Goal: Task Accomplishment & Management: Manage account settings

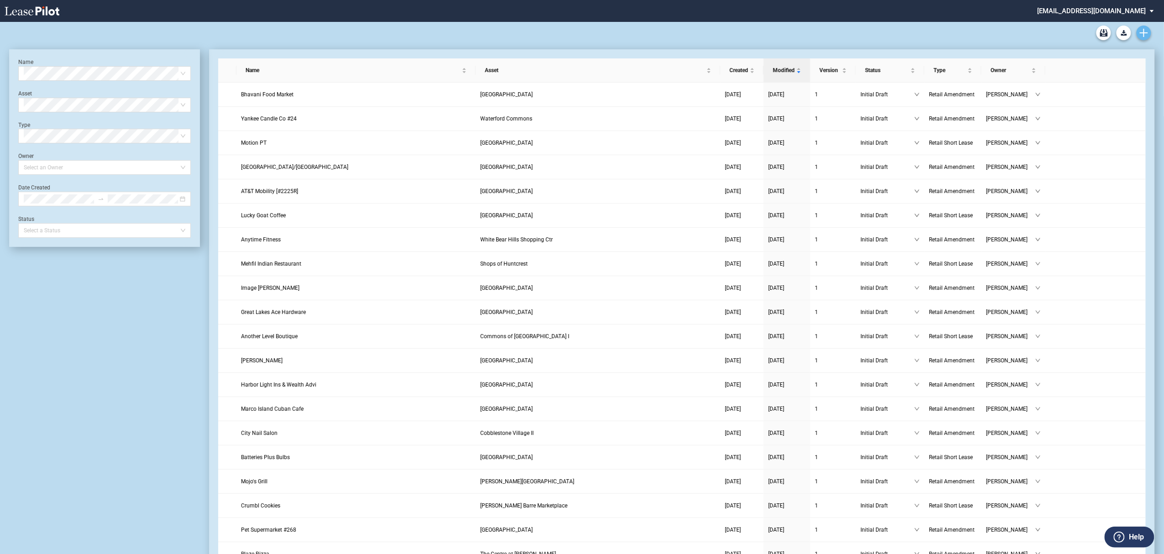
click at [1142, 27] on link "Create new document" at bounding box center [1144, 33] width 15 height 15
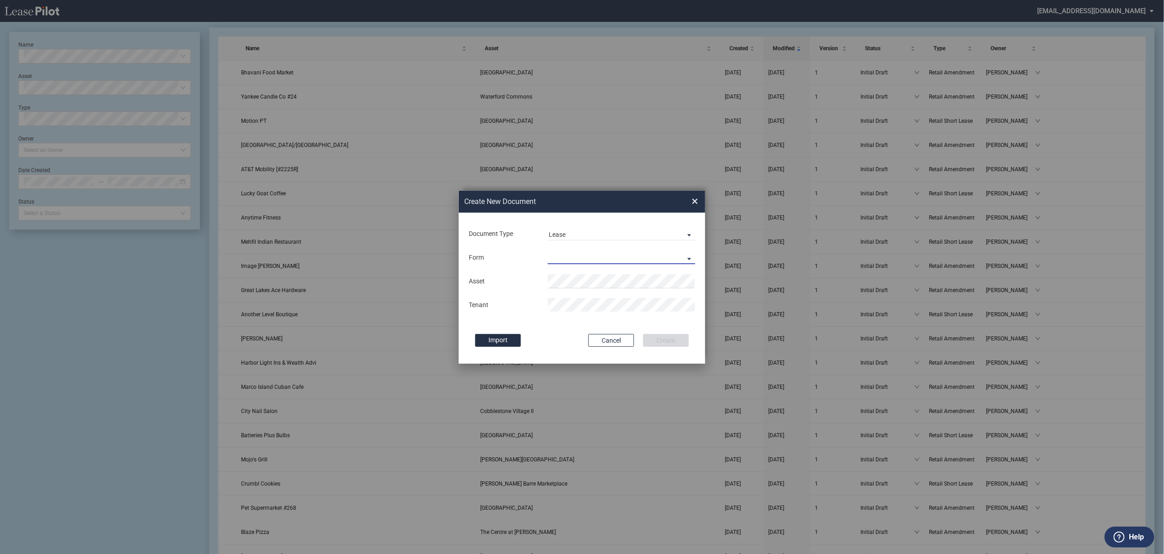
click at [557, 256] on md-select "Retail Long Lease Retail Short Lease" at bounding box center [621, 258] width 147 height 14
click at [557, 256] on div "Retail Long Lease" at bounding box center [578, 258] width 58 height 10
click at [552, 296] on li "Britto n Plaza" at bounding box center [621, 300] width 147 height 22
click at [560, 298] on md-input-container "Tenant" at bounding box center [582, 305] width 228 height 16
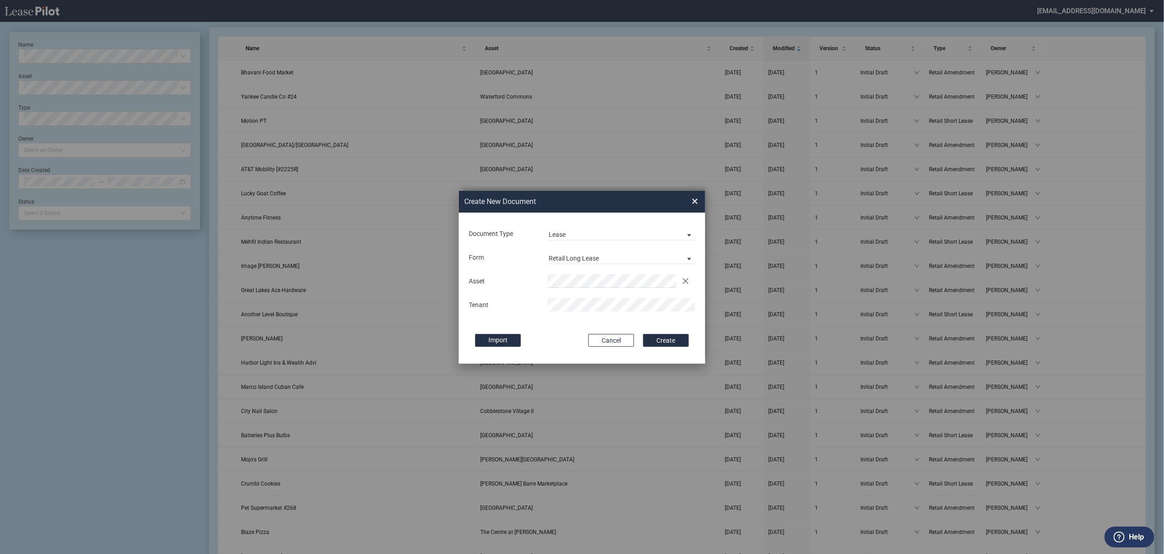
click at [643, 334] on button "Create" at bounding box center [666, 340] width 46 height 13
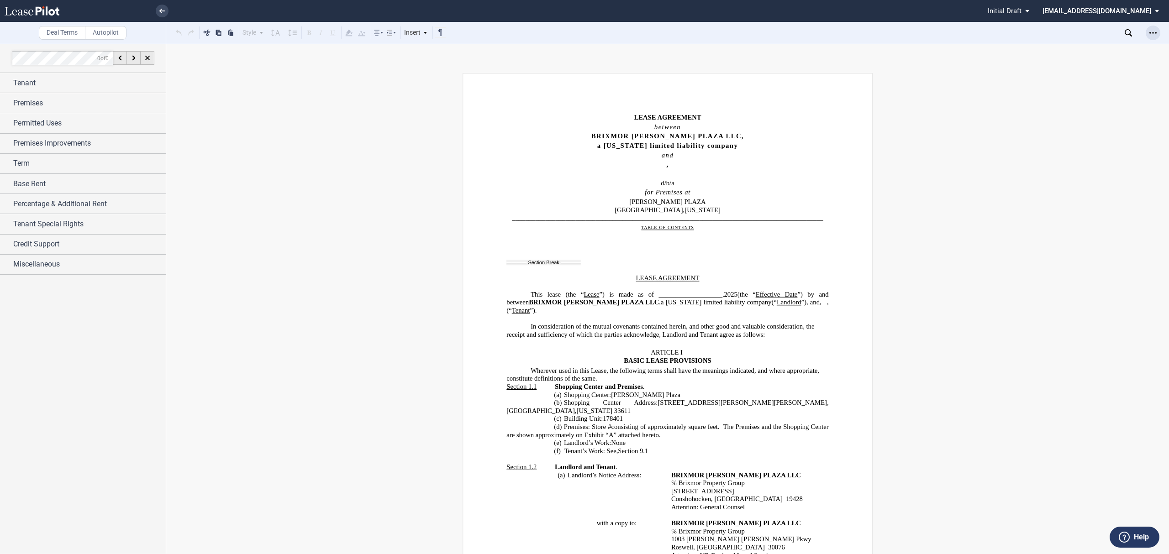
click at [1147, 33] on div "Open Lease options menu" at bounding box center [1152, 33] width 15 height 15
click at [1081, 46] on div "Download" at bounding box center [1099, 49] width 111 height 8
click at [1127, 36] on icon at bounding box center [1127, 32] width 7 height 7
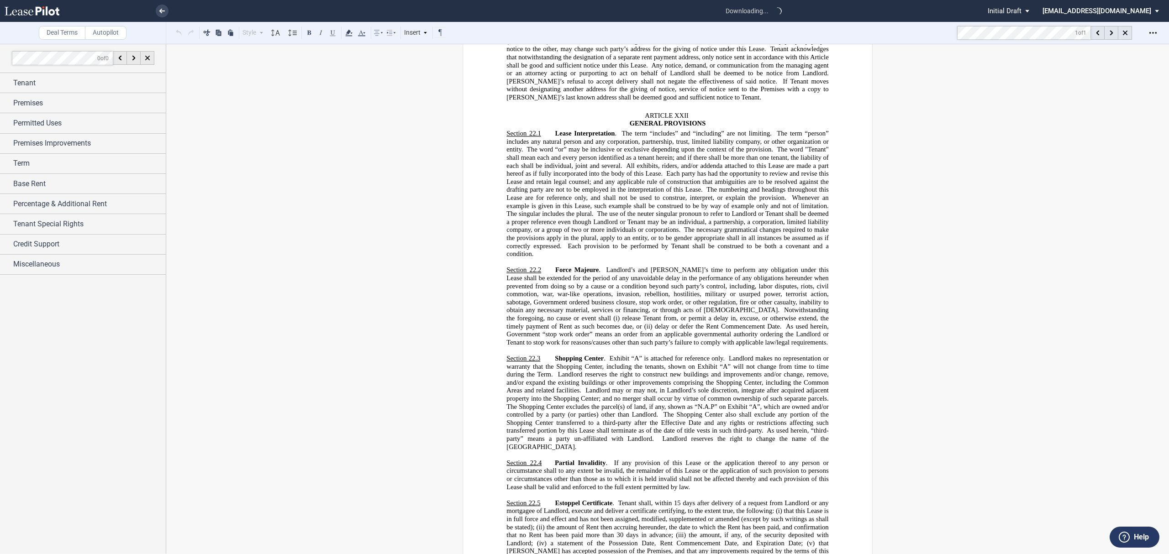
scroll to position [9525, 0]
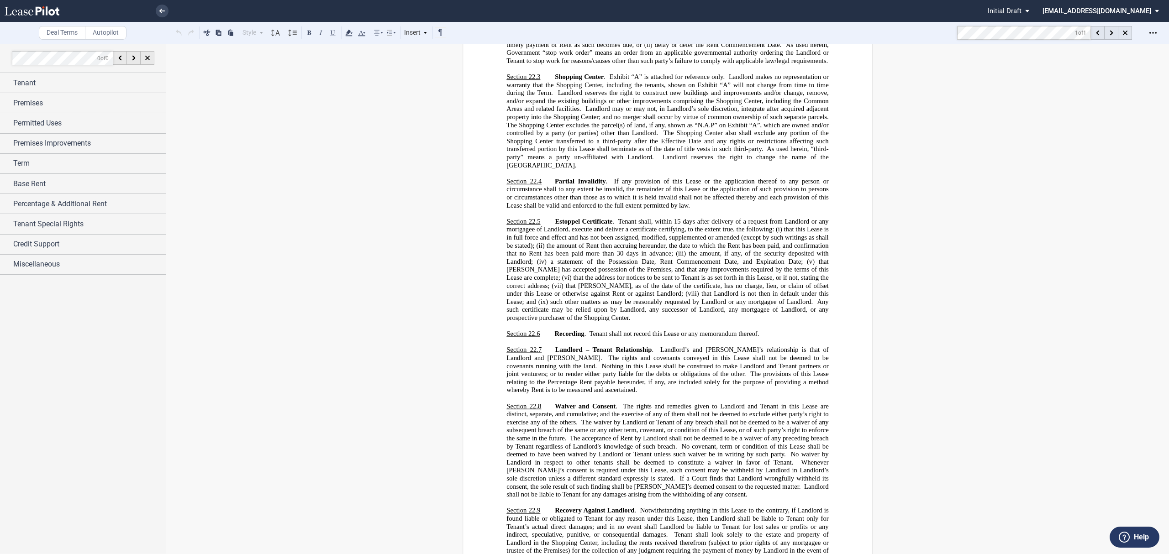
drag, startPoint x: 163, startPoint y: 8, endPoint x: 143, endPoint y: 31, distance: 30.8
click at [163, 8] on link at bounding box center [162, 11] width 13 height 13
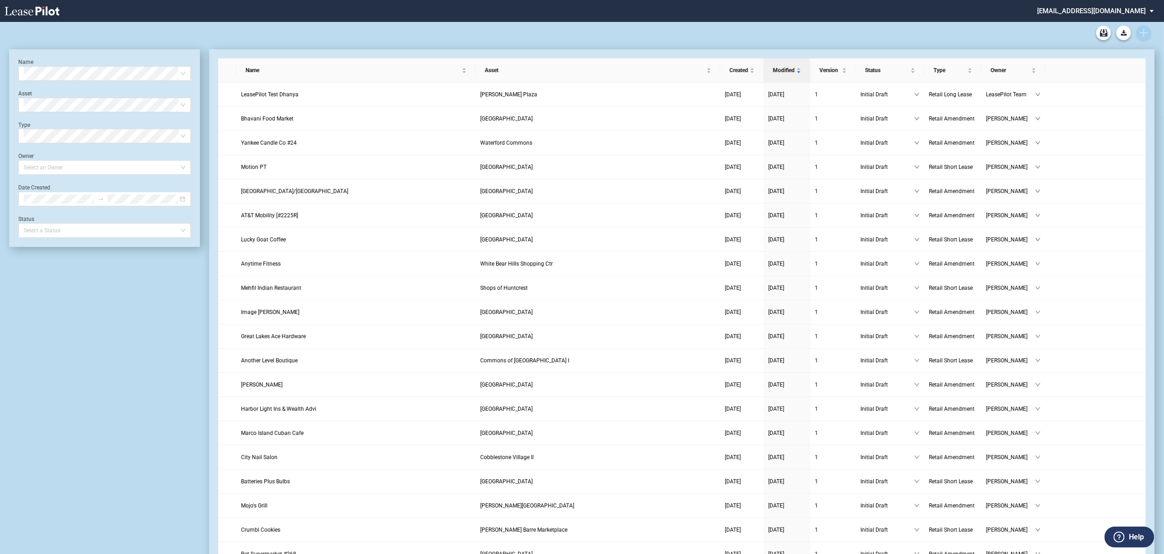
click at [1139, 33] on link "Create new document" at bounding box center [1144, 33] width 15 height 15
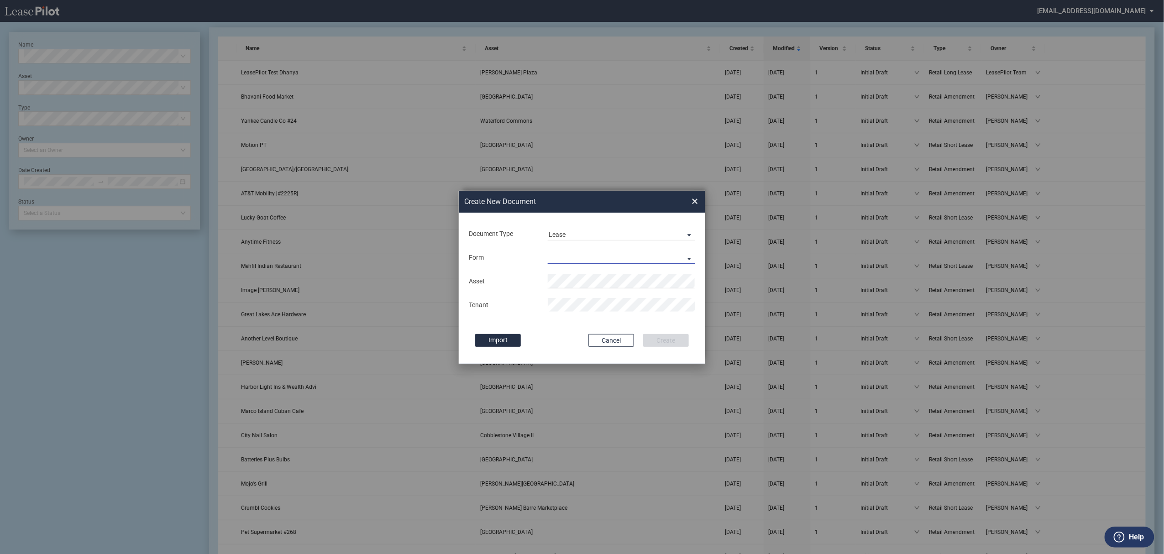
click at [572, 258] on md-select "Retail Long Lease Retail Short Lease" at bounding box center [621, 258] width 147 height 14
click at [569, 275] on div "Retail Short Lease" at bounding box center [578, 280] width 58 height 10
click at [600, 297] on li "Vent ura Downs" at bounding box center [621, 300] width 147 height 22
click at [643, 334] on button "Create" at bounding box center [666, 340] width 46 height 13
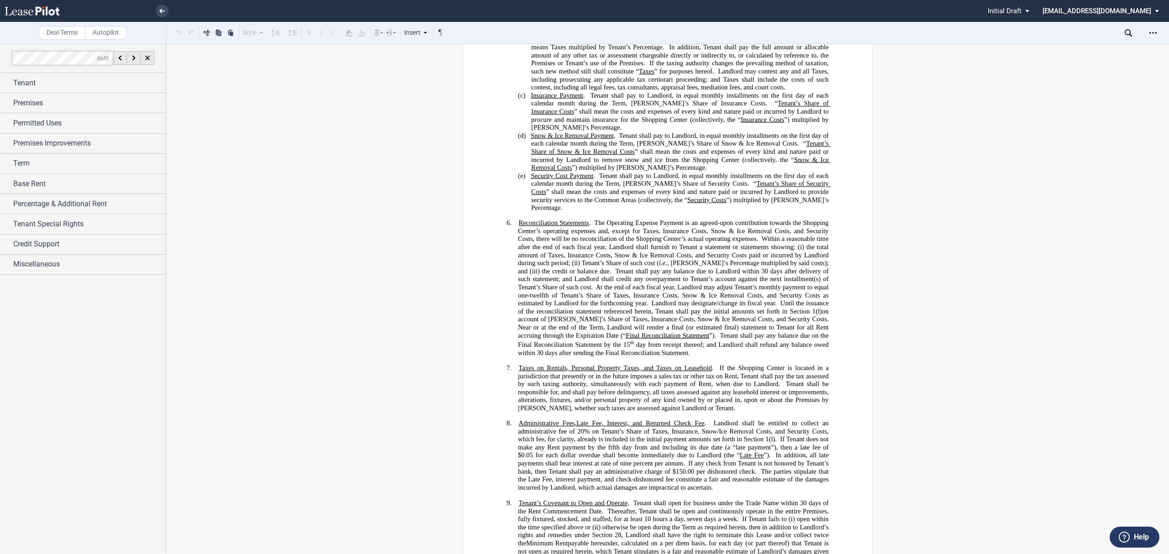
scroll to position [913, 0]
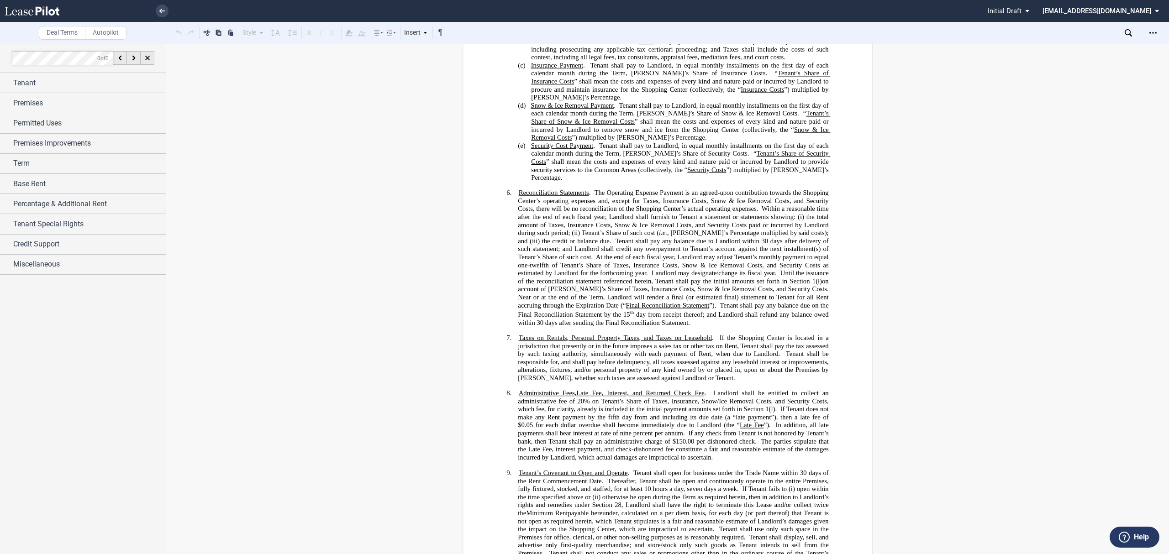
click at [1130, 27] on div "Download Share Document Print Create a New Version Import Changes Compare Expre…" at bounding box center [1146, 33] width 44 height 15
click at [1132, 31] on div "Download Share Document Print Create a New Version Import Changes Compare Expre…" at bounding box center [1146, 33] width 44 height 15
click at [1127, 31] on icon at bounding box center [1127, 32] width 7 height 7
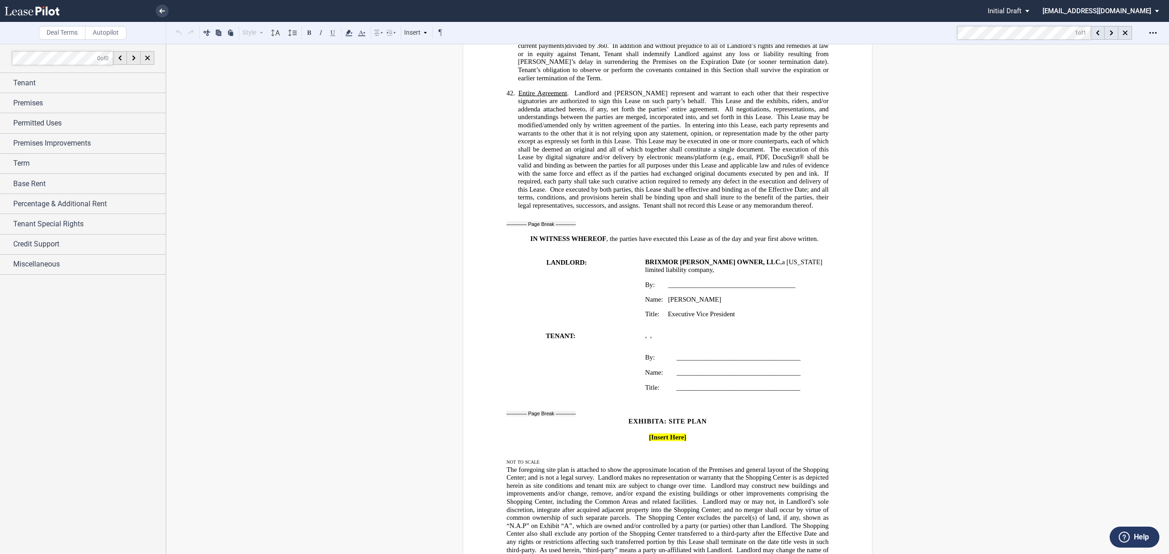
scroll to position [5153, 0]
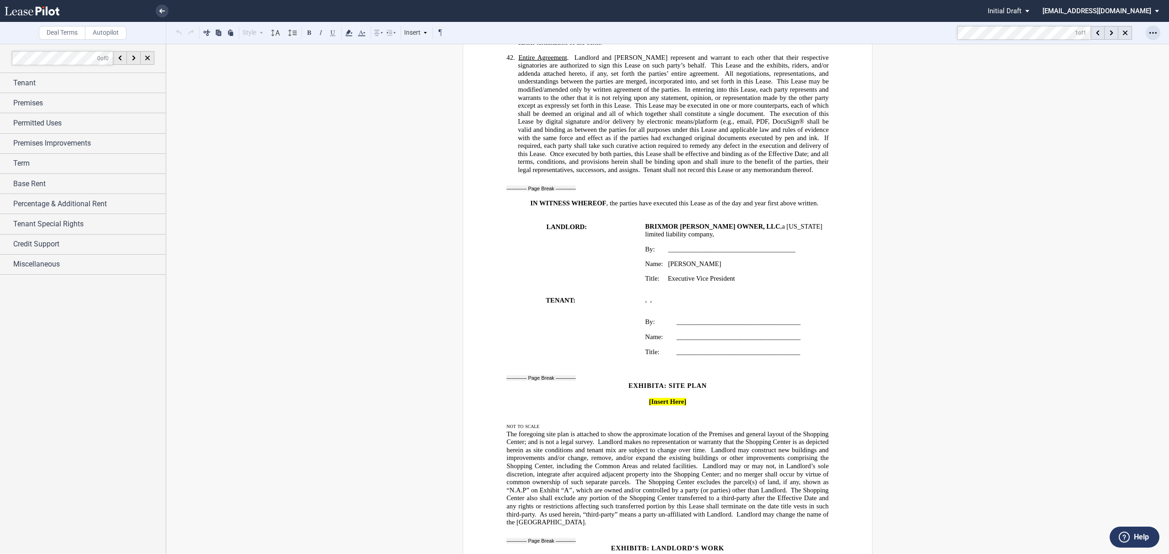
drag, startPoint x: 1149, startPoint y: 30, endPoint x: 1145, endPoint y: 34, distance: 5.5
click at [1149, 30] on icon "Open Lease options menu" at bounding box center [1152, 32] width 7 height 7
click at [1088, 46] on div "Download" at bounding box center [1099, 49] width 111 height 8
click at [164, 10] on icon at bounding box center [161, 11] width 5 height 5
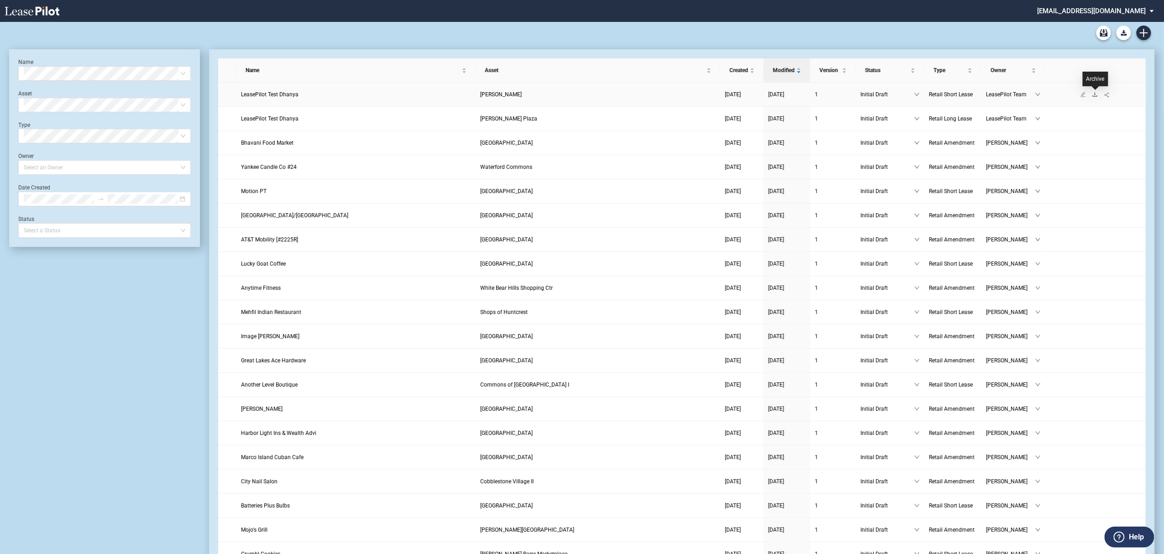
click at [1096, 92] on icon "download" at bounding box center [1094, 94] width 5 height 5
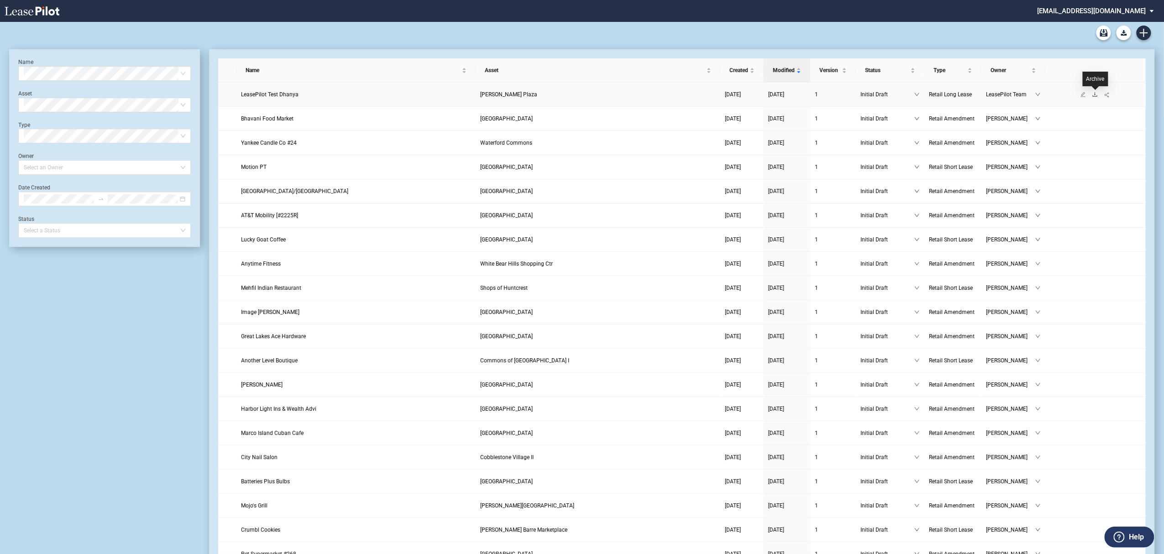
click at [1096, 93] on icon "download" at bounding box center [1095, 94] width 5 height 4
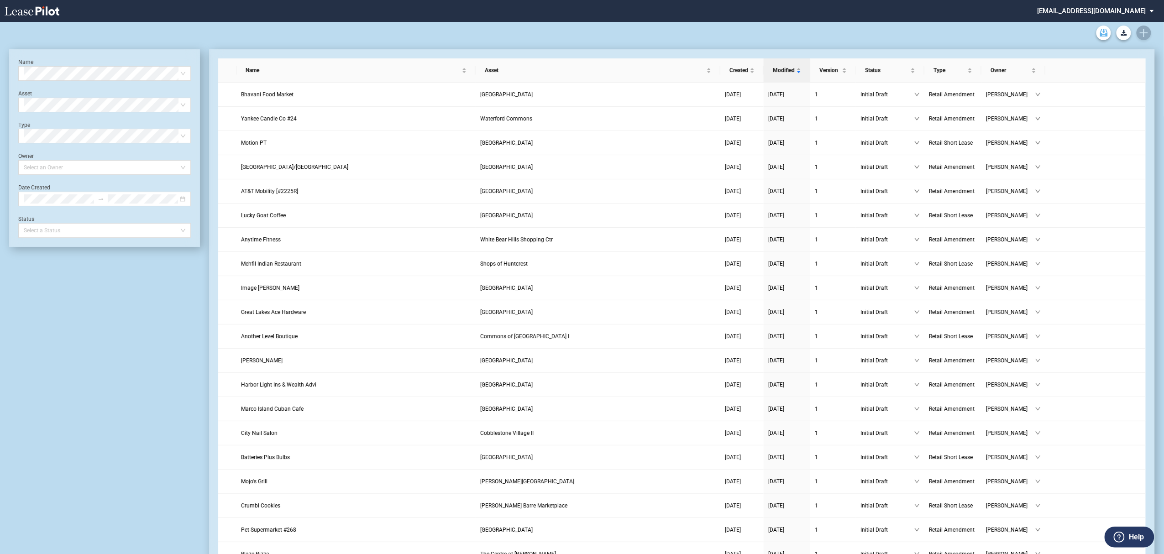
click at [1104, 32] on use "Archive" at bounding box center [1104, 32] width 8 height 7
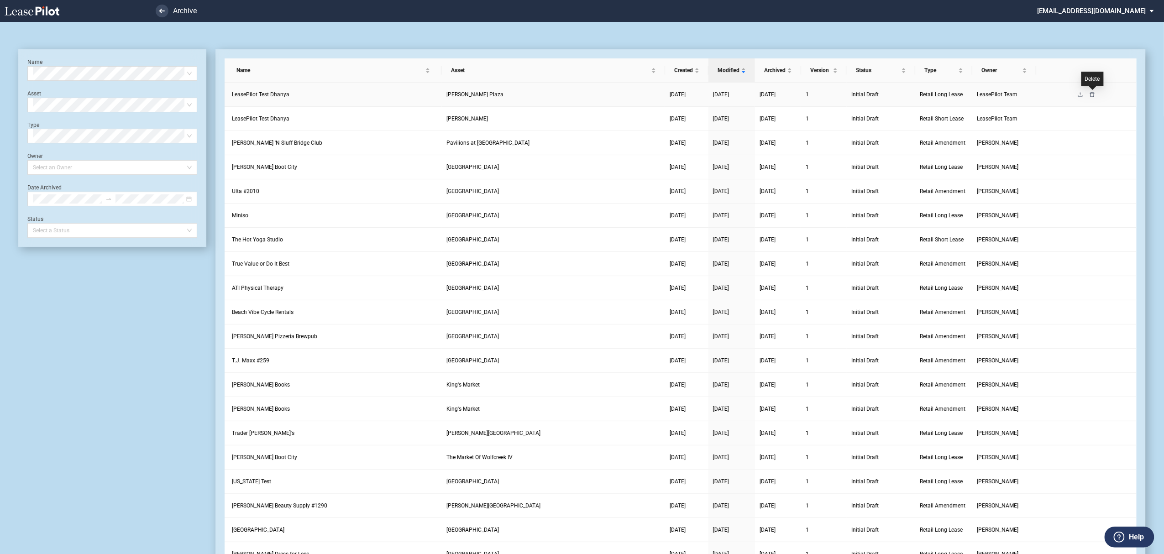
click at [1091, 96] on icon "delete" at bounding box center [1092, 94] width 5 height 5
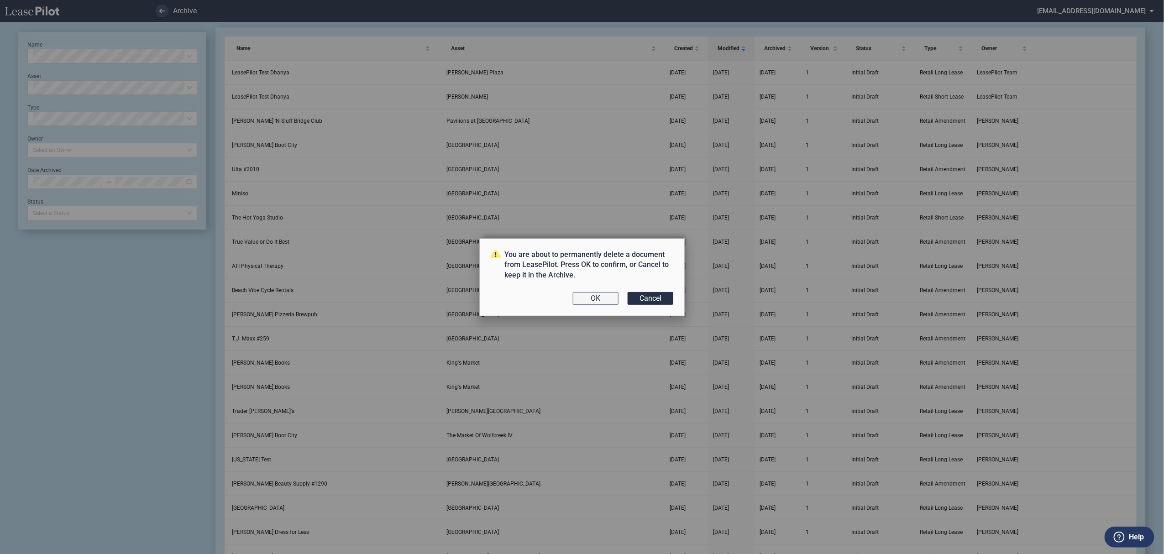
click at [609, 301] on button "OK" at bounding box center [596, 298] width 46 height 13
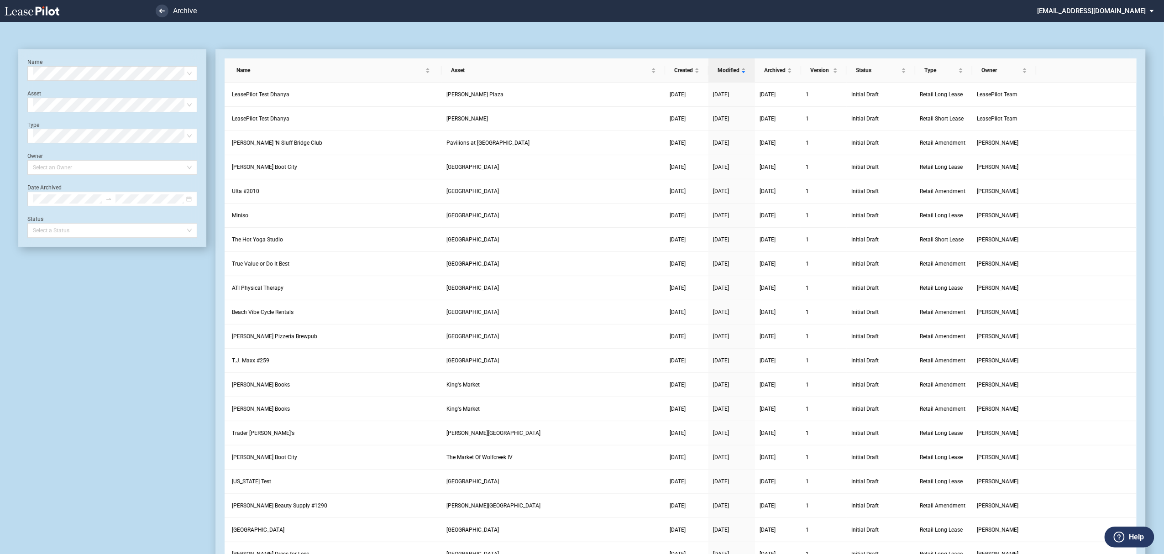
scroll to position [22, 0]
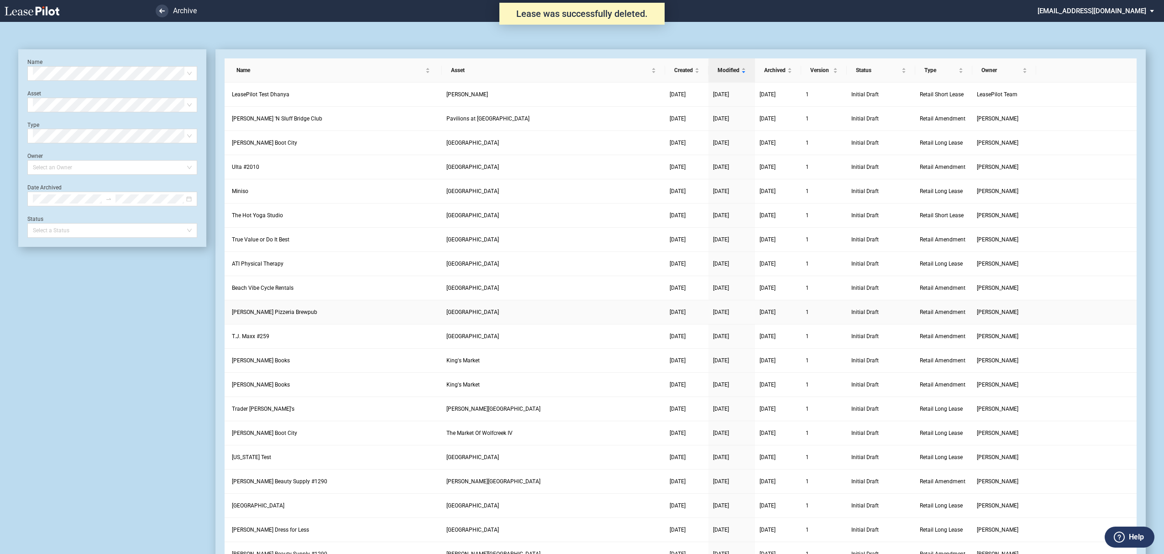
scroll to position [22, 0]
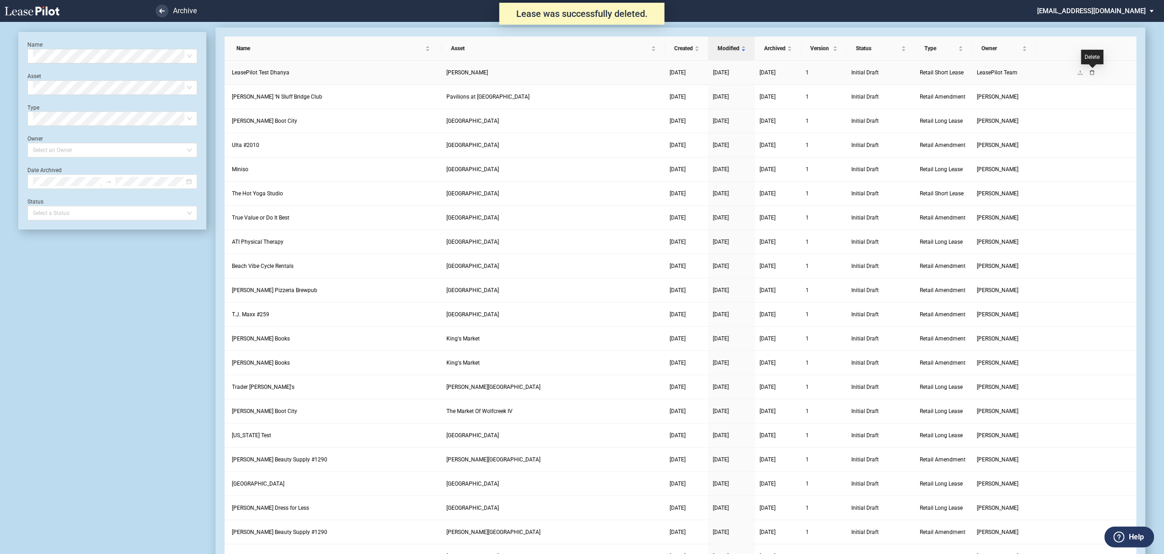
click at [1091, 70] on icon "delete" at bounding box center [1092, 72] width 5 height 5
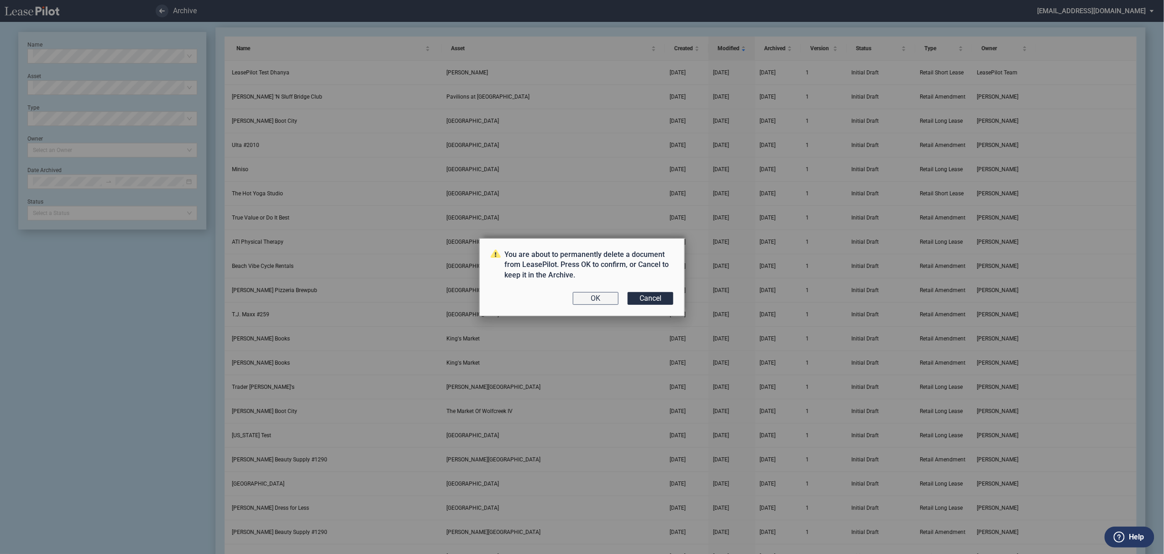
click at [603, 296] on button "OK" at bounding box center [596, 298] width 46 height 13
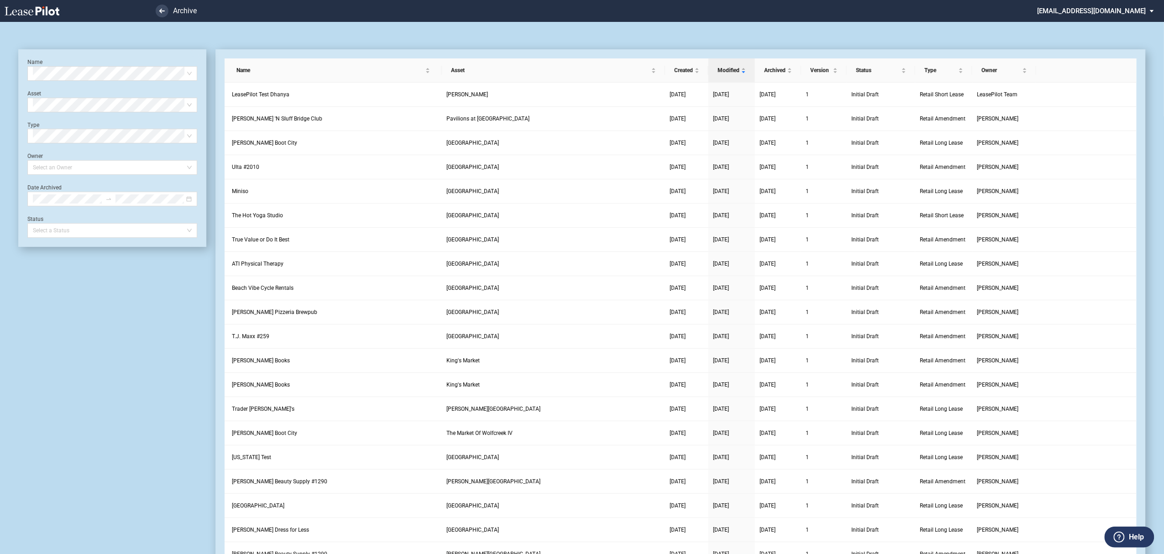
scroll to position [22, 0]
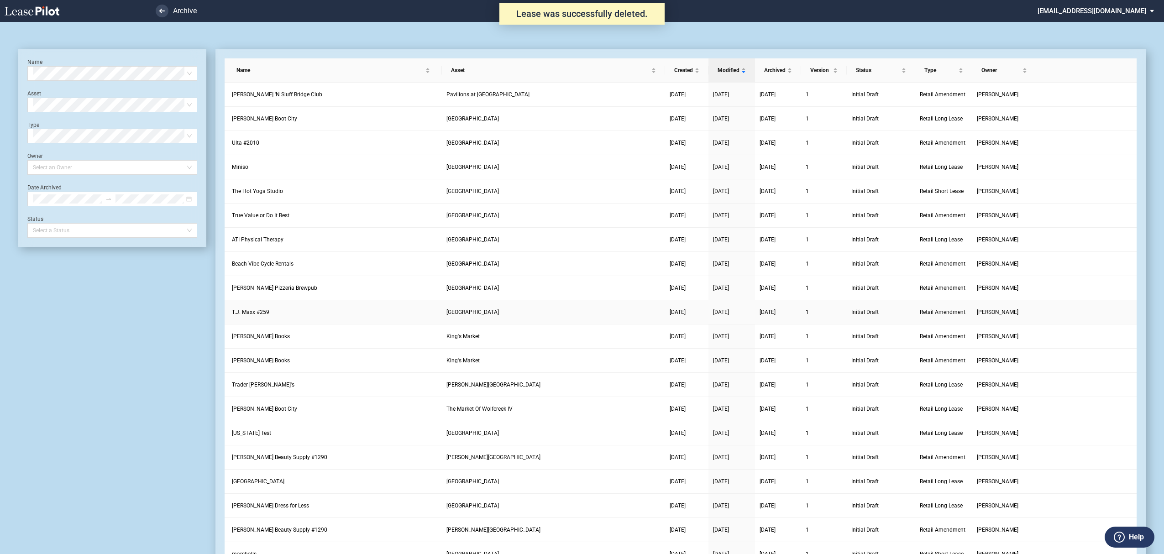
scroll to position [22, 0]
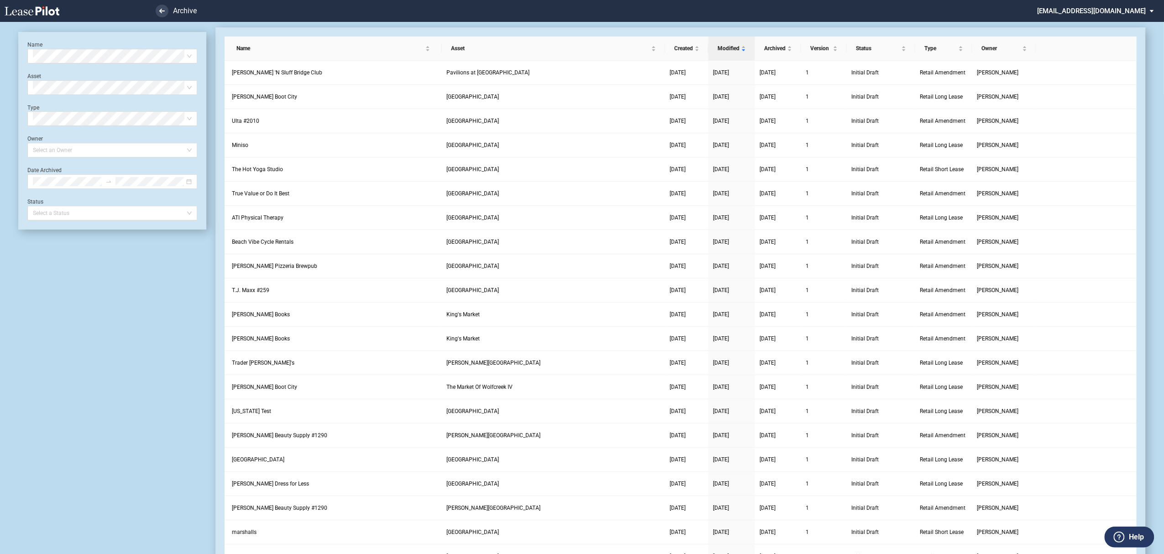
click at [22, 10] on icon at bounding box center [32, 10] width 55 height 9
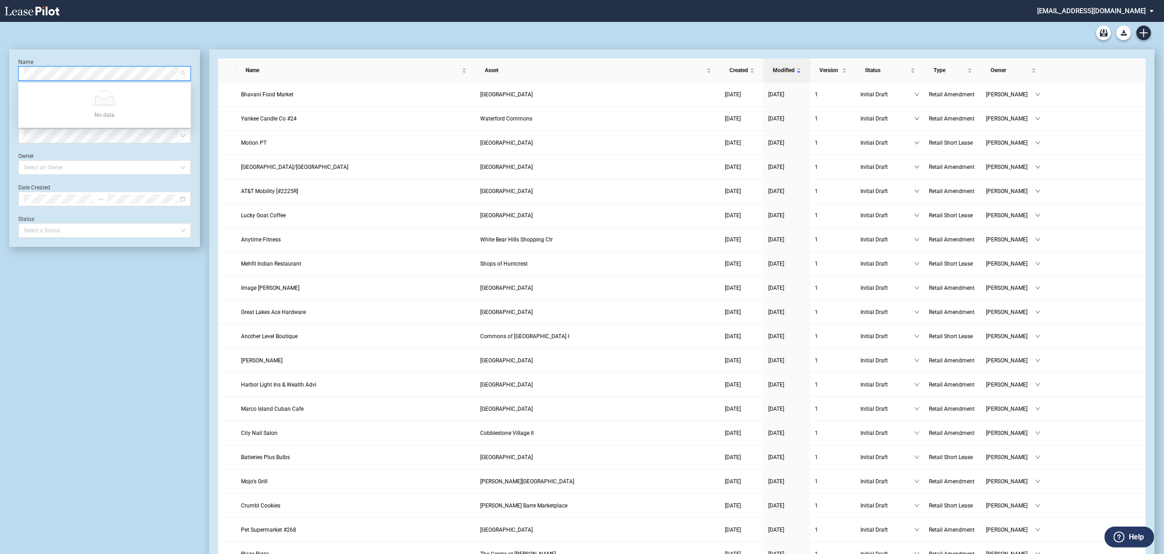
click at [1140, 11] on md-select "[EMAIL_ADDRESS][DOMAIN_NAME] Super Admin Area Admin Area Settings Sign Out" at bounding box center [1099, 10] width 125 height 21
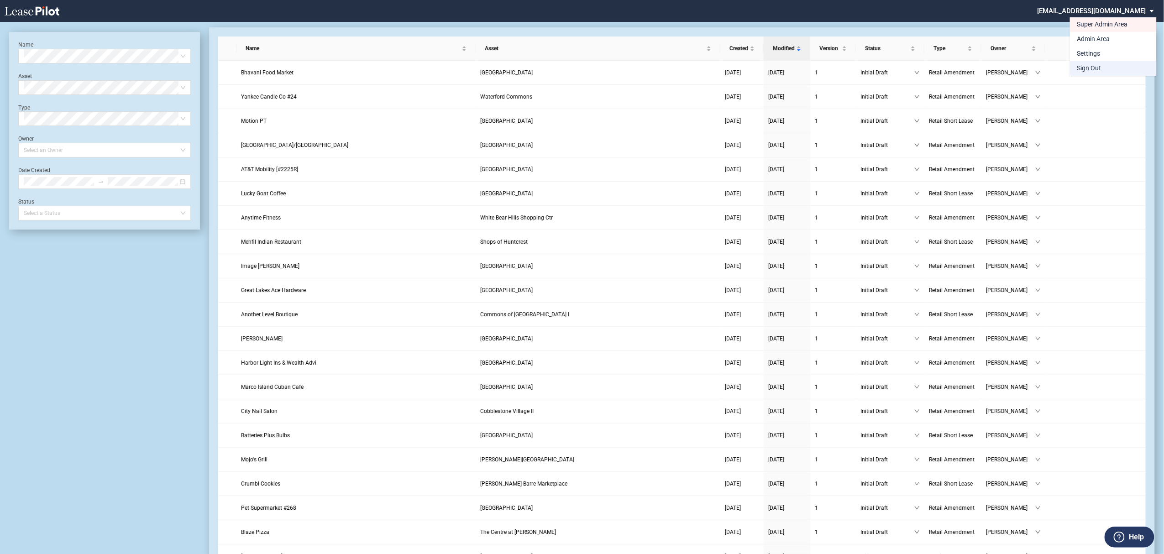
click at [1115, 67] on md-option "Sign Out" at bounding box center [1113, 68] width 87 height 15
